Goal: Information Seeking & Learning: Learn about a topic

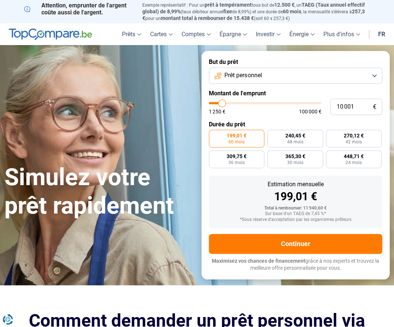
type input "11 000"
type input "11000"
type input "11 250"
type input "11250"
type input "11 500"
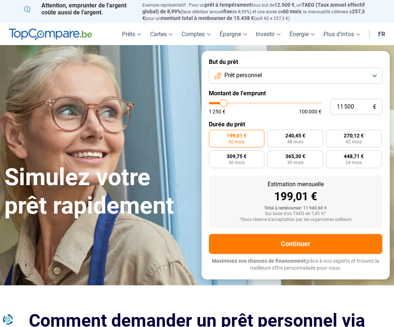
type input "11500"
type input "11 750"
type input "11750"
type input "12 250"
type input "12250"
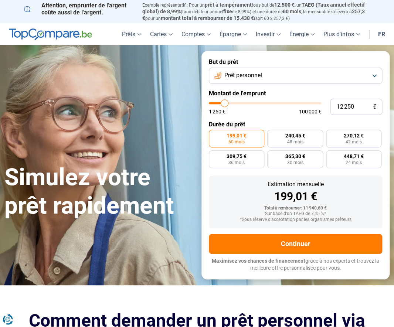
type input "12 500"
type input "12500"
type input "12 750"
type input "12750"
type input "13 000"
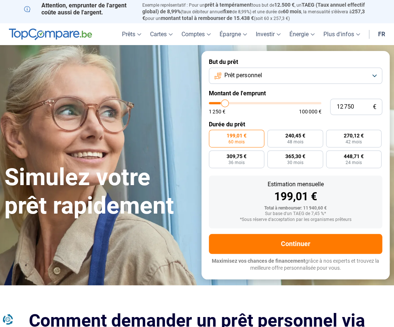
type input "13000"
type input "13 250"
type input "13250"
type input "13 500"
type input "13500"
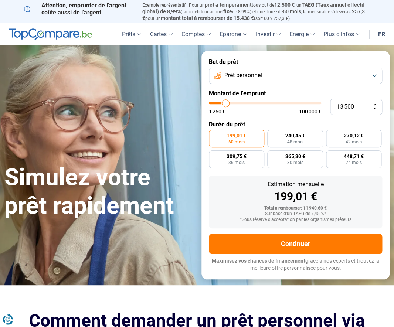
type input "14 250"
type input "14250"
type input "15 000"
type input "15000"
type input "15 750"
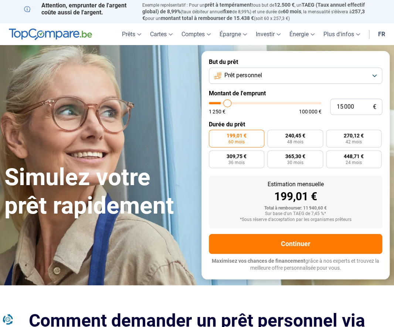
type input "15750"
type input "16 250"
type input "16250"
type input "16 750"
type input "16750"
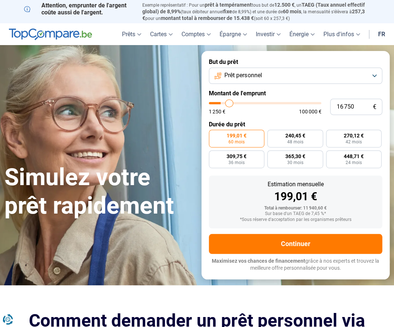
type input "17 500"
type input "17500"
type input "18 250"
type input "18250"
type input "19 500"
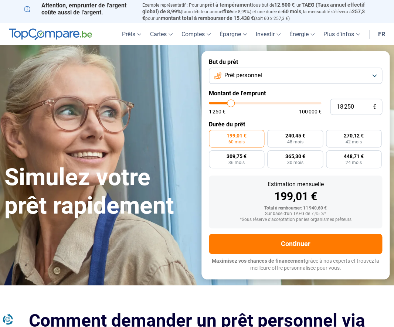
type input "19500"
type input "20 500"
type input "20500"
type input "21 500"
type input "21500"
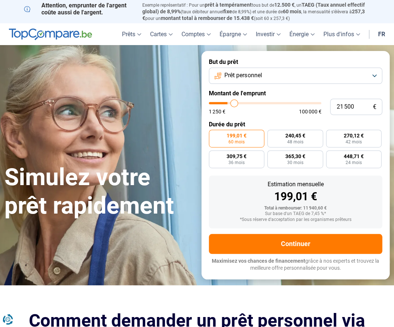
type input "22 000"
type input "22000"
type input "22 250"
type input "22250"
type input "22 750"
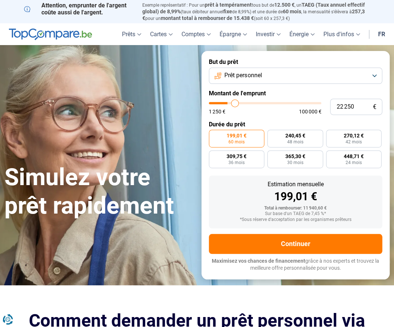
type input "22750"
type input "23 250"
type input "23250"
type input "24 250"
type input "24250"
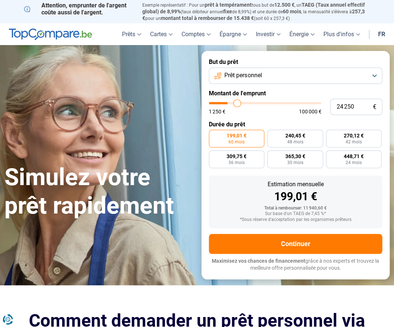
type input "25 000"
type input "25000"
type input "25 750"
type input "25750"
type input "26 000"
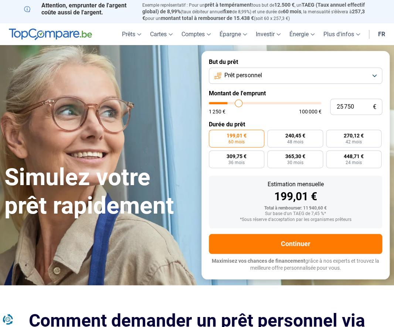
type input "26000"
type input "26 250"
type input "26250"
type input "26 500"
type input "26500"
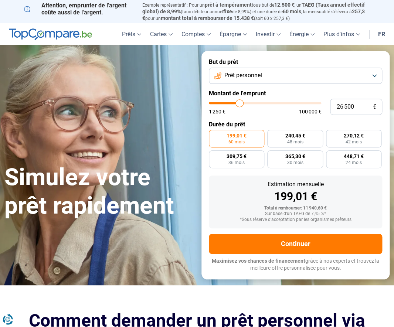
type input "27 000"
type input "27000"
type input "27 500"
type input "27500"
type input "28 000"
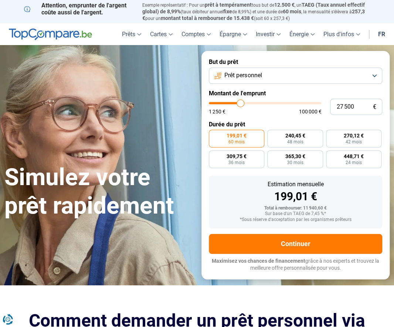
type input "28000"
type input "28 250"
type input "28250"
type input "28 500"
type input "28500"
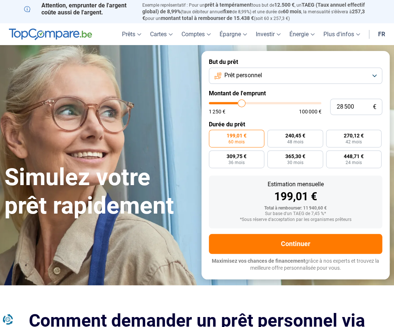
type input "29 250"
type input "29250"
type input "30 250"
type input "30250"
type input "31 500"
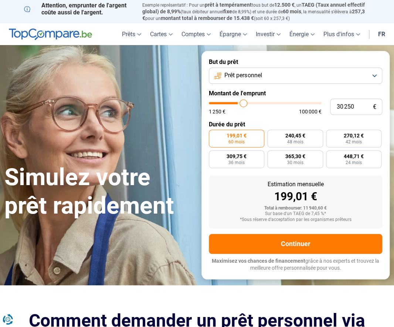
type input "31500"
type input "32 500"
type input "32500"
type input "33 250"
type input "33250"
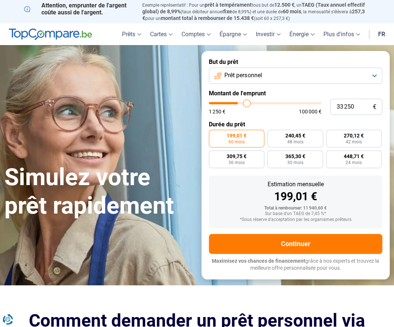
type input "34 000"
type input "34000"
type input "34 250"
type input "34250"
type input "34 500"
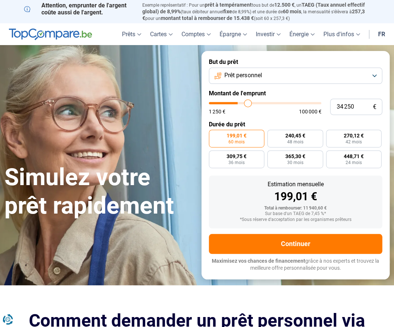
type input "34500"
type input "34 750"
type input "34750"
type input "35 250"
type input "35250"
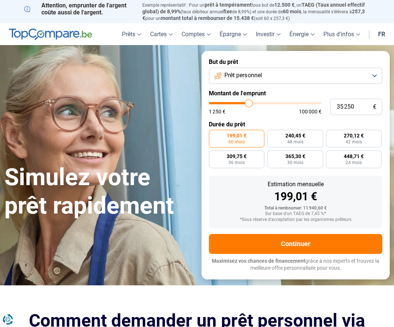
type input "36 250"
type input "36250"
type input "37 000"
type input "37000"
type input "37 750"
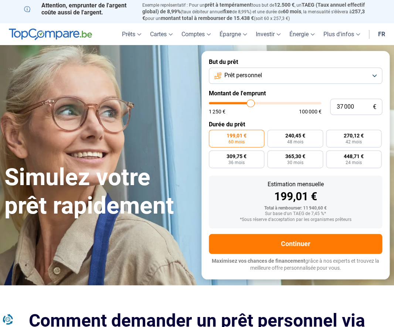
type input "37750"
type input "38 250"
type input "38250"
type input "38 500"
type input "38500"
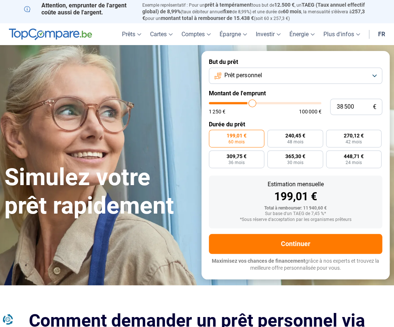
type input "38 750"
type input "38750"
type input "39 250"
type input "39250"
type input "39 750"
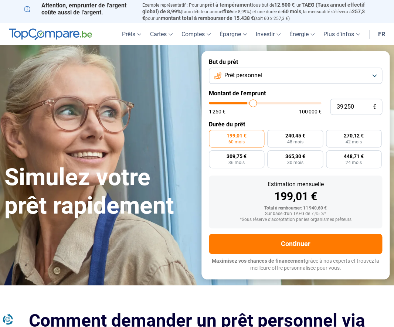
type input "39750"
type input "40 250"
type input "40250"
type input "40 500"
type input "40500"
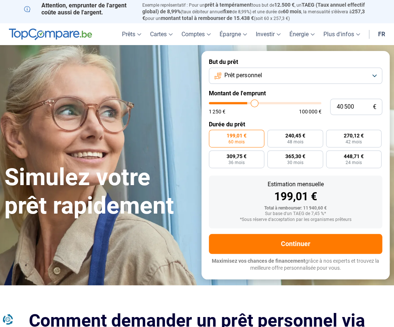
type input "41 000"
type input "41000"
type input "41 250"
type input "41250"
type input "41 500"
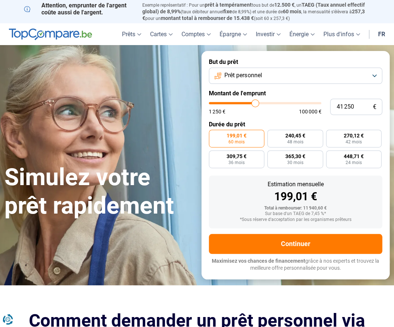
type input "41500"
type input "42 000"
type input "42000"
type input "42 250"
type input "42250"
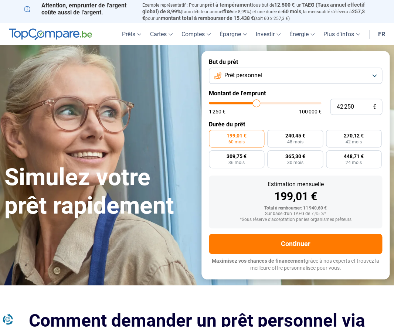
type input "42 750"
type input "42750"
type input "43 000"
type input "43000"
type input "43 250"
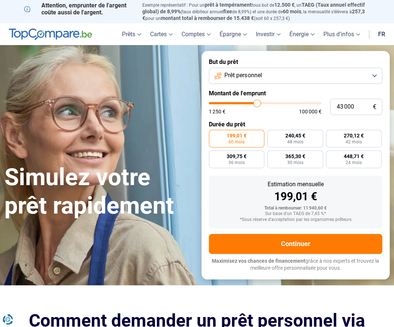
type input "43250"
type input "43 500"
type input "43500"
type input "43 750"
type input "43750"
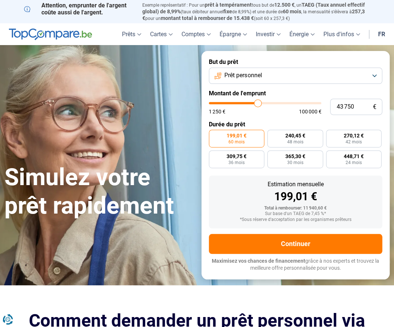
type input "44 000"
type input "44000"
type input "44 500"
type input "44500"
type input "45 000"
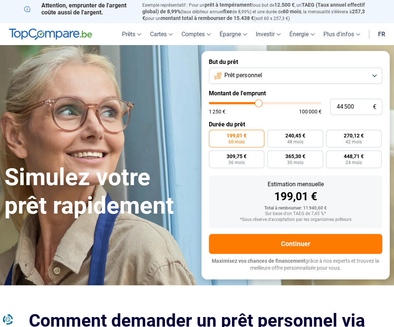
type input "45000"
type input "45 250"
type input "45250"
type input "45 500"
type input "45500"
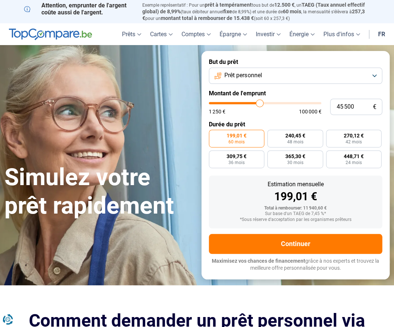
type input "45 750"
type input "45750"
type input "46 000"
type input "46000"
type input "46 250"
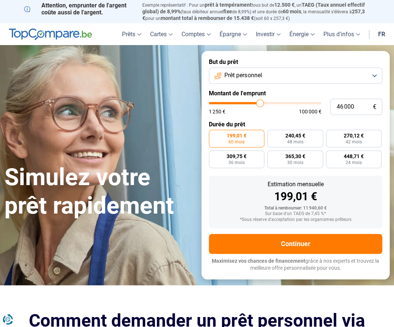
type input "46250"
type input "46 500"
type input "46500"
type input "46 750"
type input "46750"
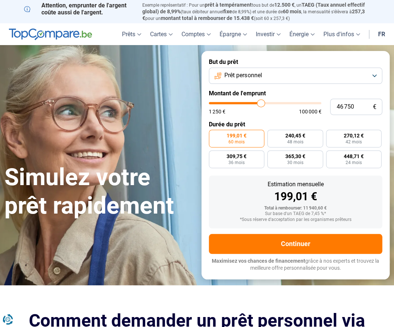
type input "47 000"
type input "47000"
type input "47 250"
type input "47250"
type input "47 500"
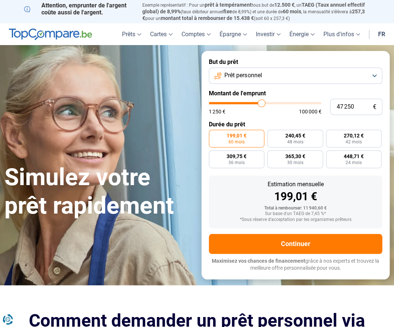
type input "47500"
type input "47 750"
type input "47750"
type input "48 000"
type input "48000"
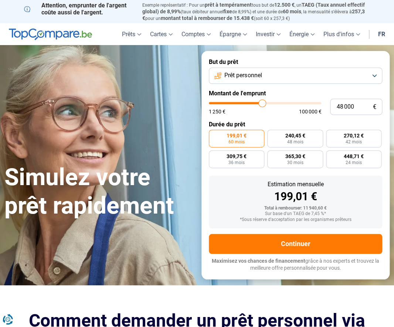
type input "48 250"
type input "48250"
type input "48 500"
type input "48500"
type input "48 750"
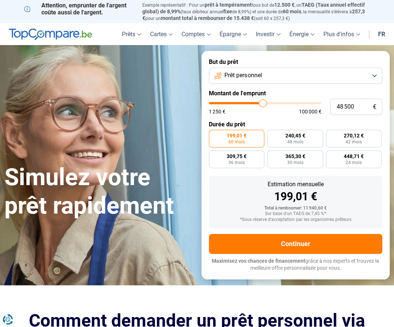
type input "48750"
type input "49 000"
type input "49000"
type input "49 250"
type input "49250"
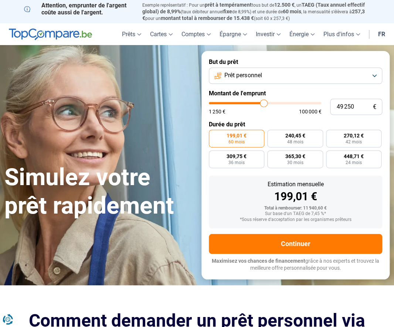
type input "49 750"
type input "49750"
type input "50 000"
type input "50000"
type input "50 500"
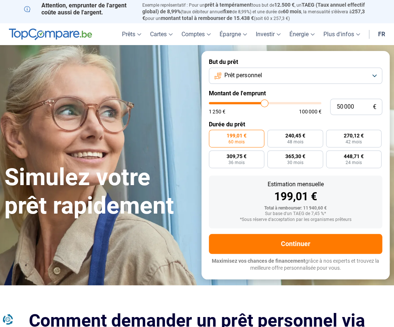
type input "50500"
type input "50 750"
type input "50750"
type input "51 250"
type input "51250"
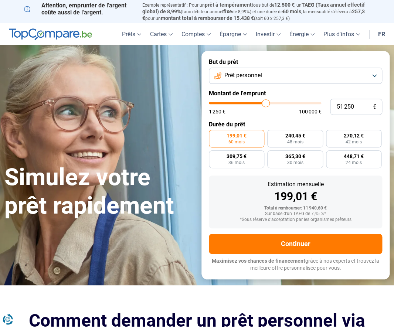
type input "51 500"
type input "51500"
type input "52 000"
type input "52000"
type input "52 250"
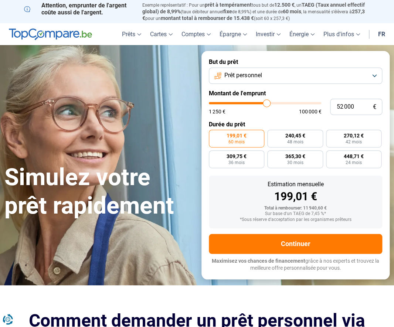
type input "52250"
type input "52 500"
type input "52500"
type input "53 250"
type input "53250"
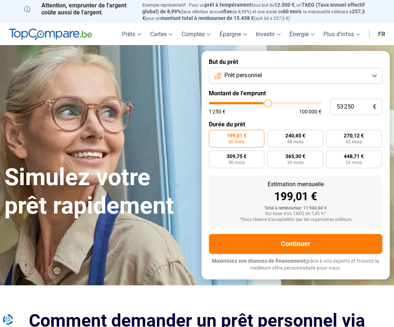
type input "53 750"
type input "53750"
type input "54 000"
type input "54000"
type input "54 500"
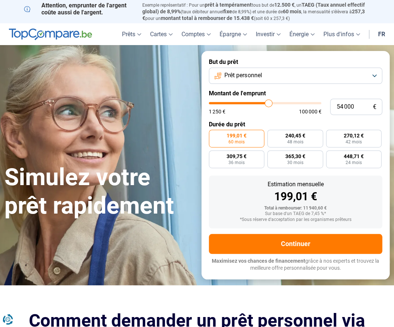
type input "54500"
type input "55 250"
type input "55250"
type input "55 500"
type input "55500"
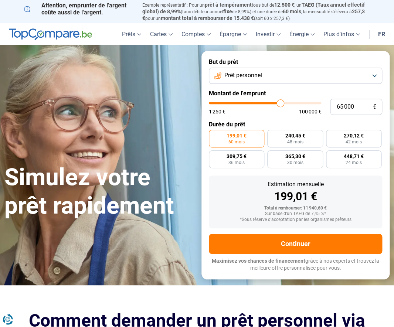
drag, startPoint x: 223, startPoint y: 102, endPoint x: 280, endPoint y: 108, distance: 57.3
click at [280, 104] on input "range" at bounding box center [265, 103] width 112 height 2
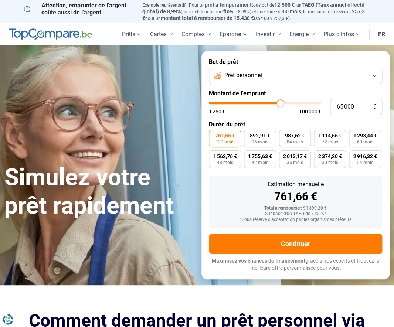
click at [226, 140] on span "120 mois" at bounding box center [225, 142] width 19 height 4
click at [214, 135] on input "761,66 € 120 mois" at bounding box center [211, 132] width 5 height 5
